Goal: Information Seeking & Learning: Learn about a topic

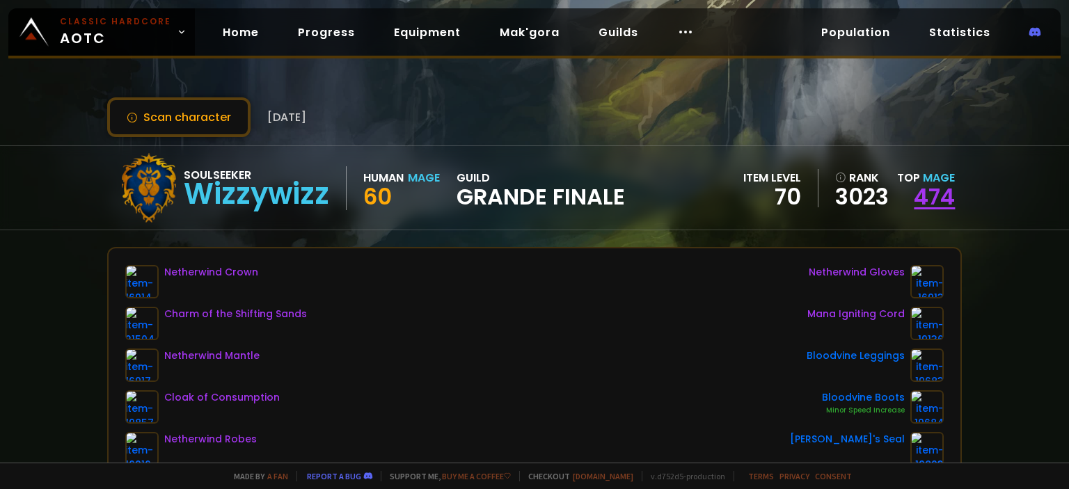
click at [931, 186] on link "474" at bounding box center [934, 196] width 41 height 31
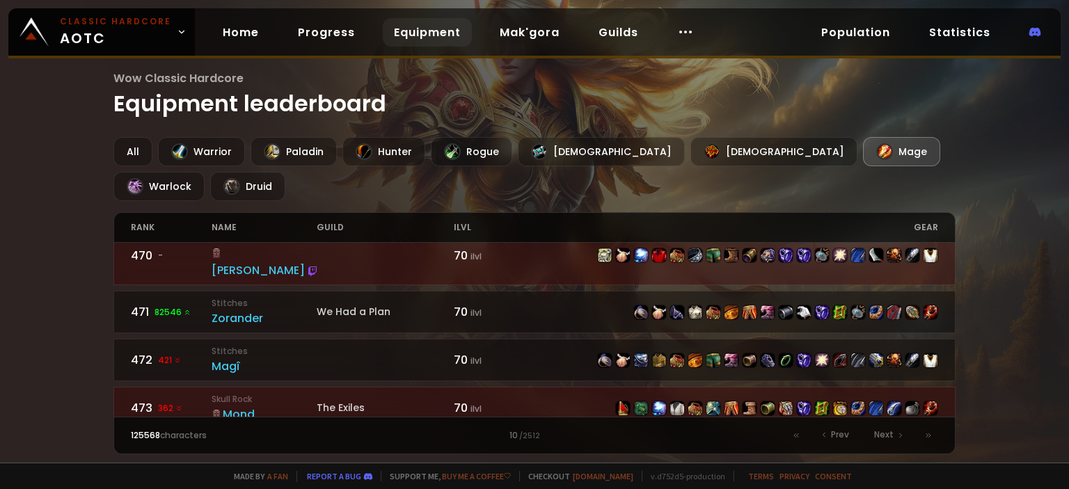
scroll to position [1403, 0]
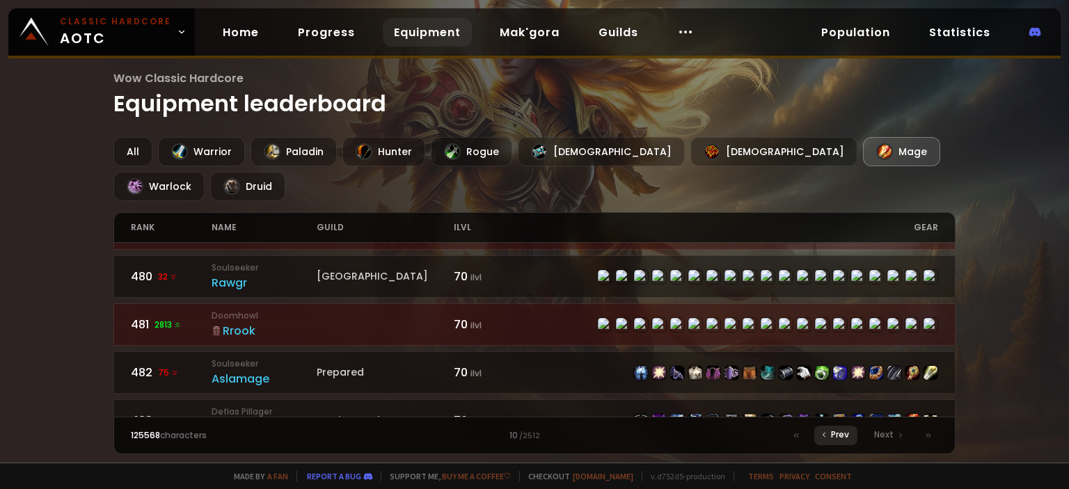
click at [830, 430] on div "Prev" at bounding box center [835, 435] width 43 height 19
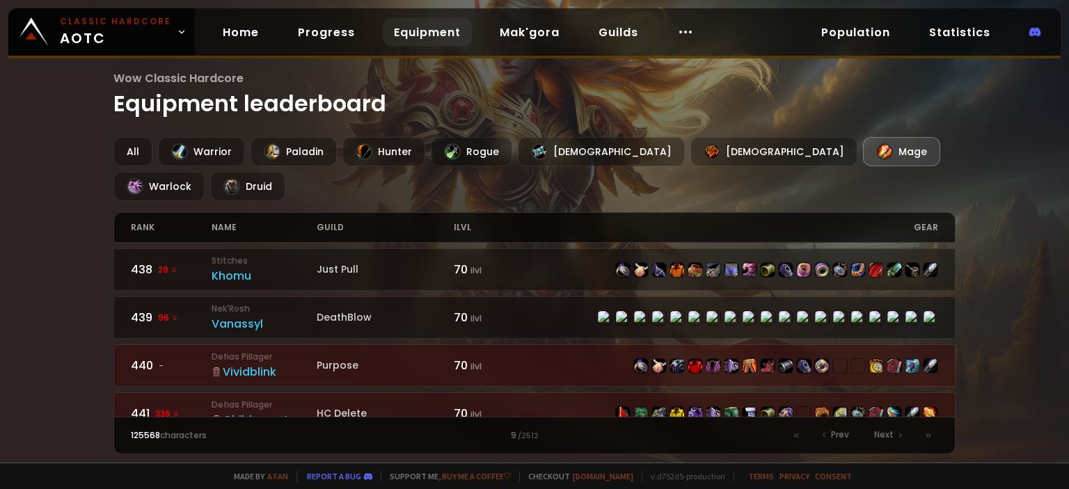
scroll to position [2161, 0]
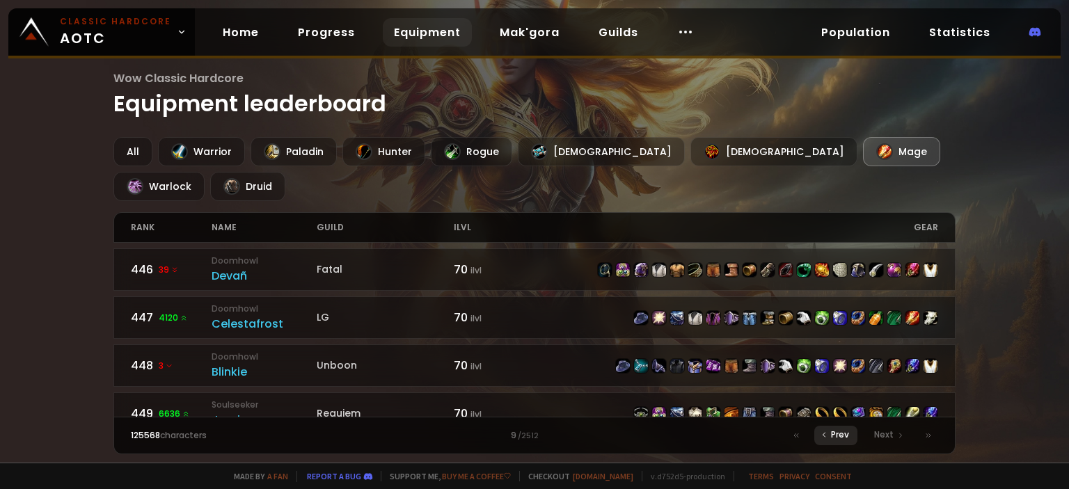
click at [833, 438] on span "Prev" at bounding box center [840, 435] width 18 height 13
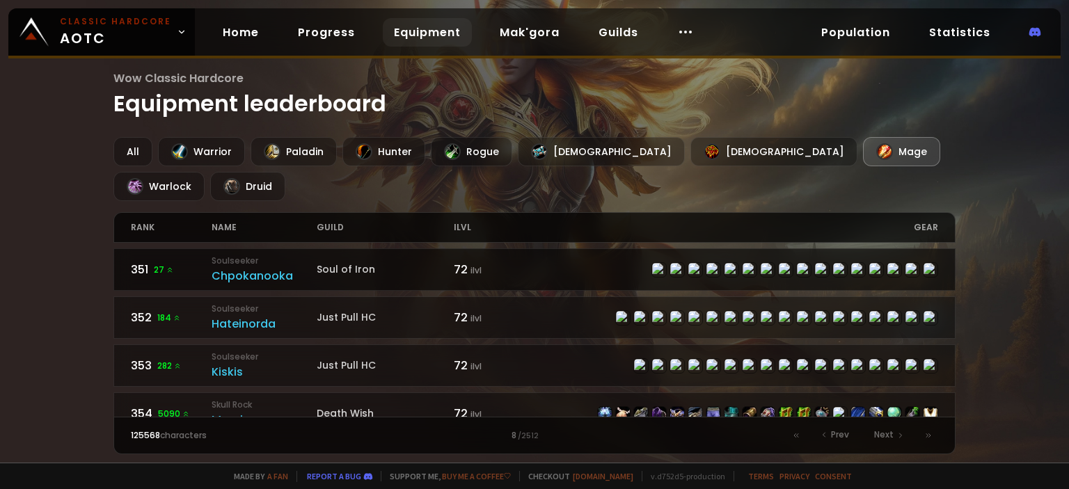
click at [224, 267] on div "Chpokanooka" at bounding box center [264, 275] width 105 height 17
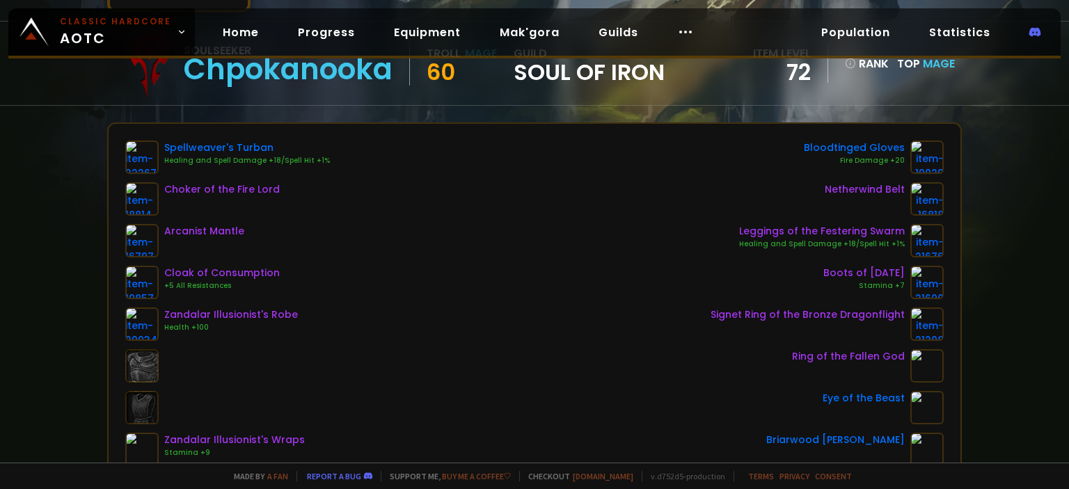
scroll to position [187, 0]
